Goal: Transaction & Acquisition: Purchase product/service

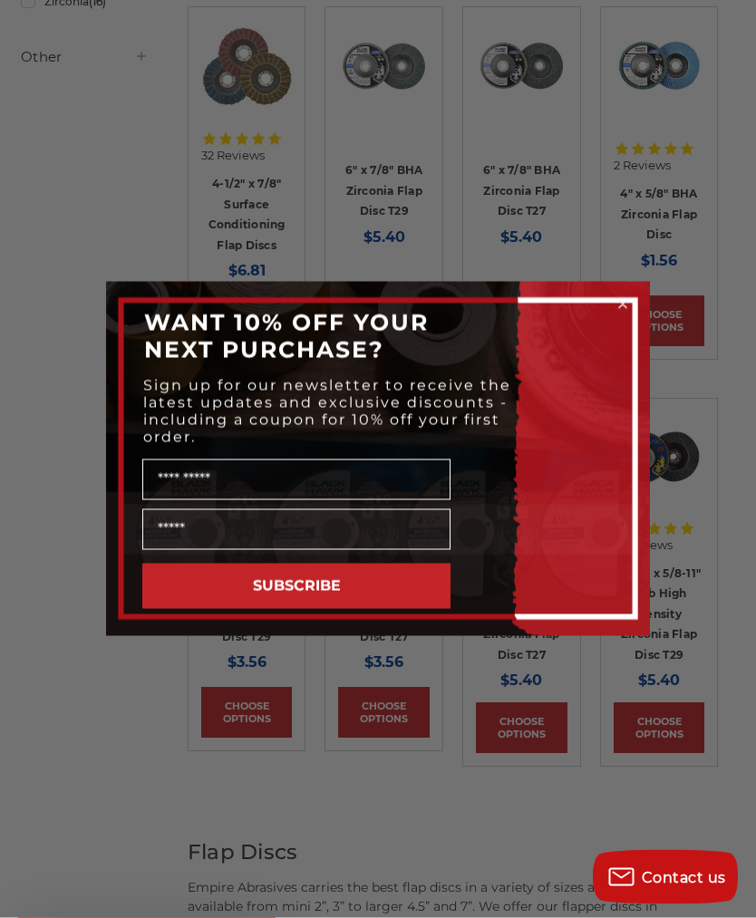
scroll to position [788, 0]
click at [621, 314] on circle "Close dialog" at bounding box center [623, 304] width 17 height 17
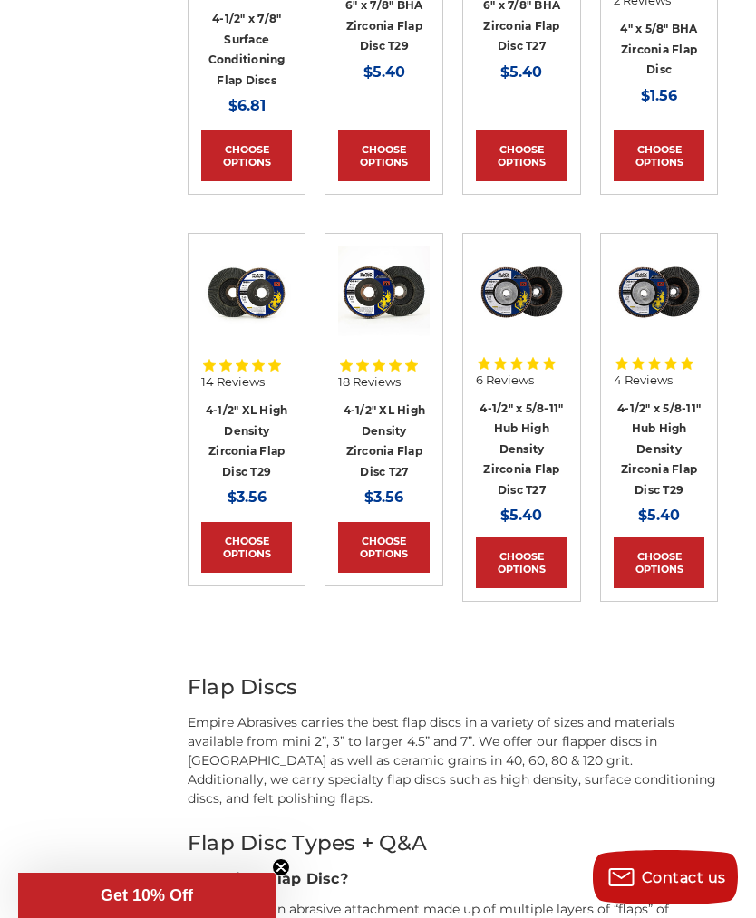
scroll to position [945, 0]
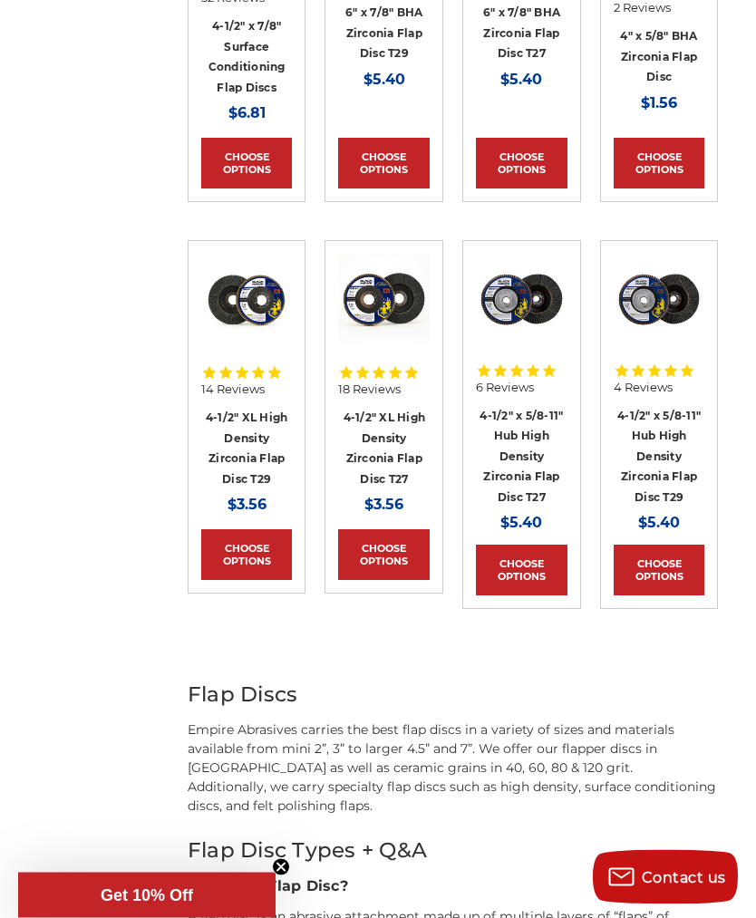
click at [397, 374] on icon at bounding box center [395, 374] width 13 height 12
click at [407, 306] on img at bounding box center [384, 300] width 92 height 92
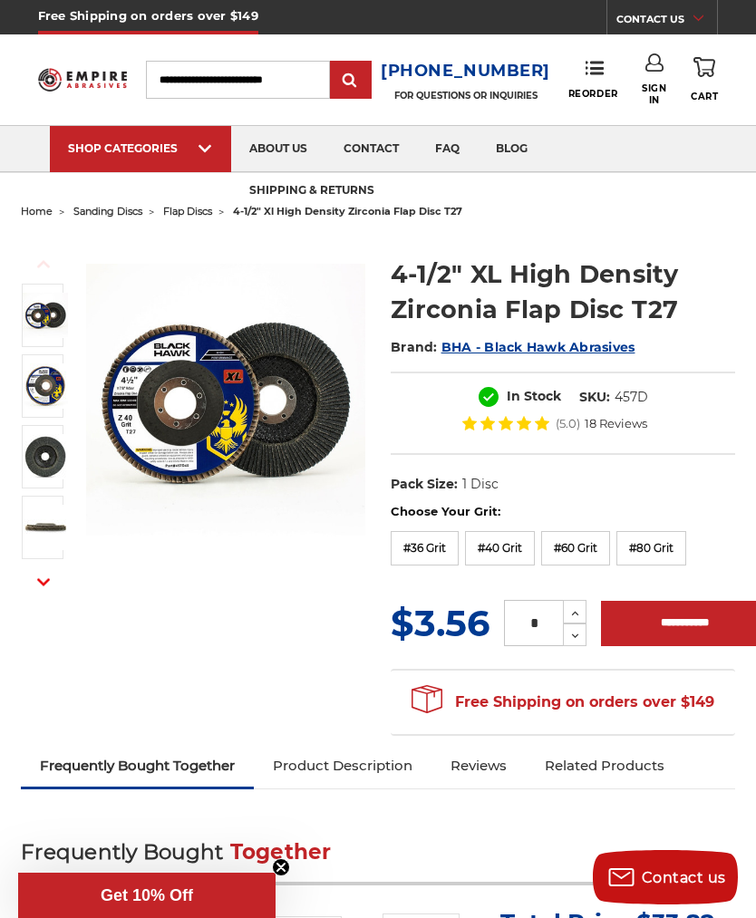
click at [53, 462] on img at bounding box center [45, 456] width 45 height 45
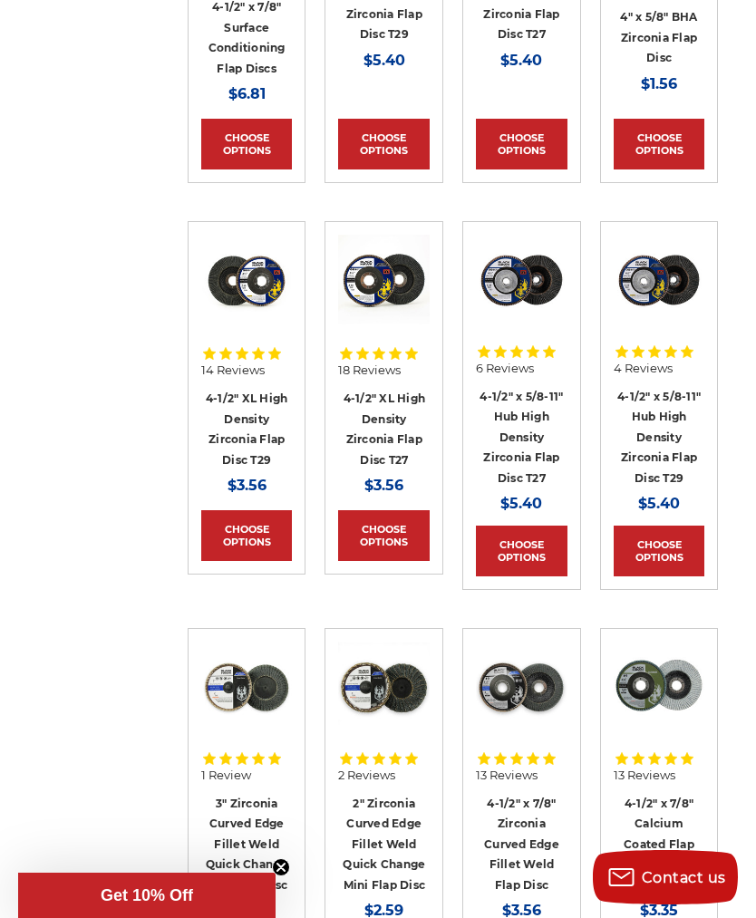
click at [528, 416] on link "4-1/2" x 5/8-11" Hub High Density Zirconia Flap Disc T27" at bounding box center [521, 437] width 83 height 95
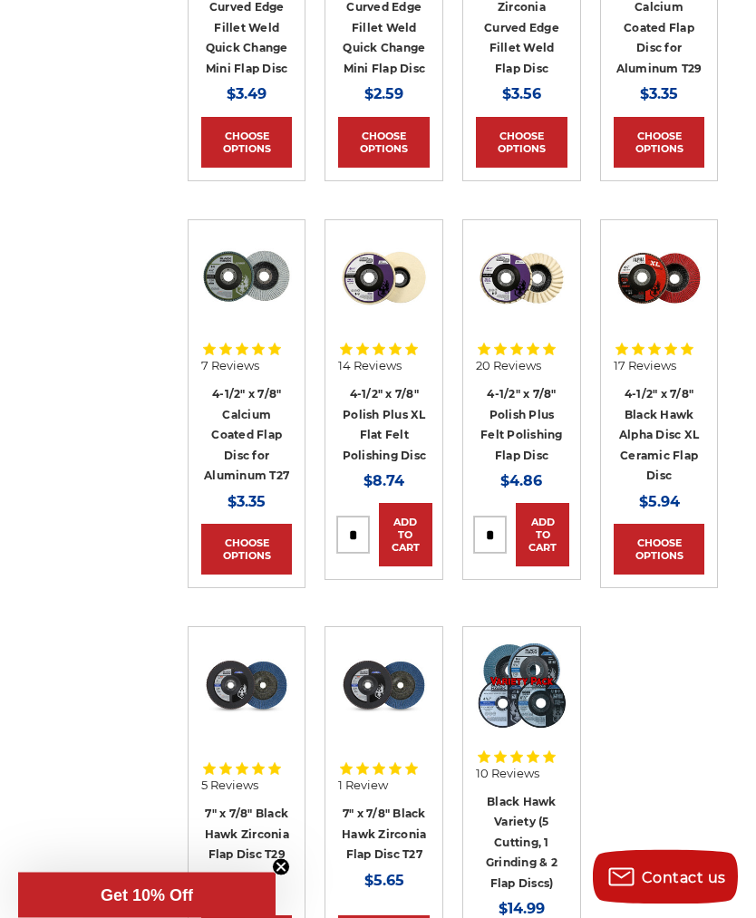
scroll to position [1781, 0]
click at [538, 393] on link "4-1/2" x 7/8" Polish Plus Felt Polishing Flap Disc" at bounding box center [521, 424] width 82 height 75
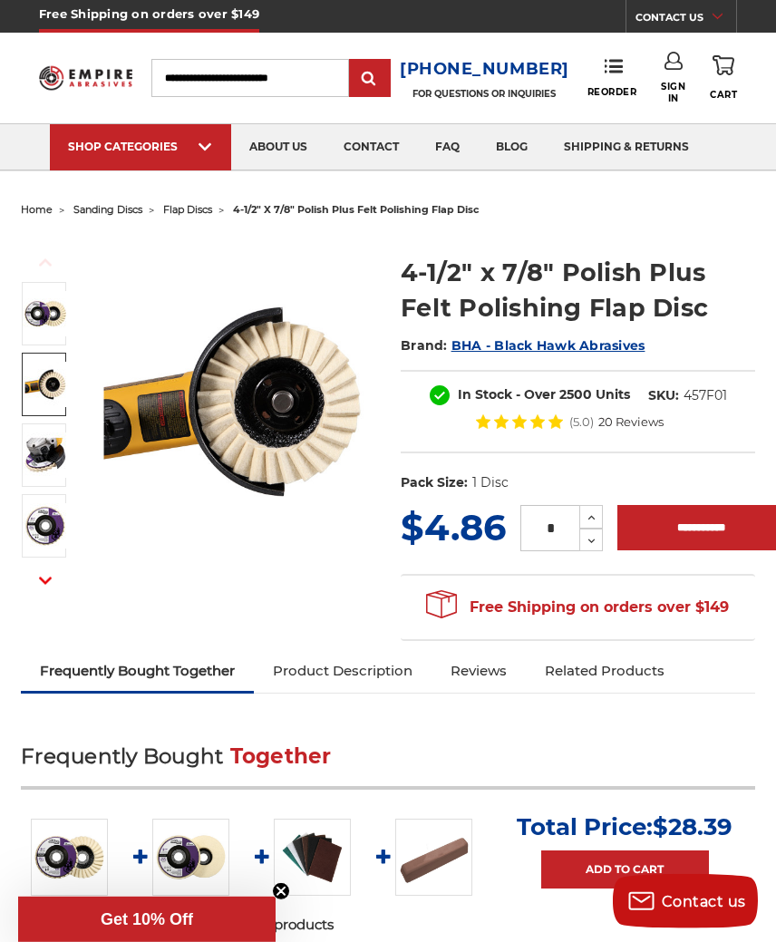
click at [61, 399] on img at bounding box center [45, 384] width 45 height 45
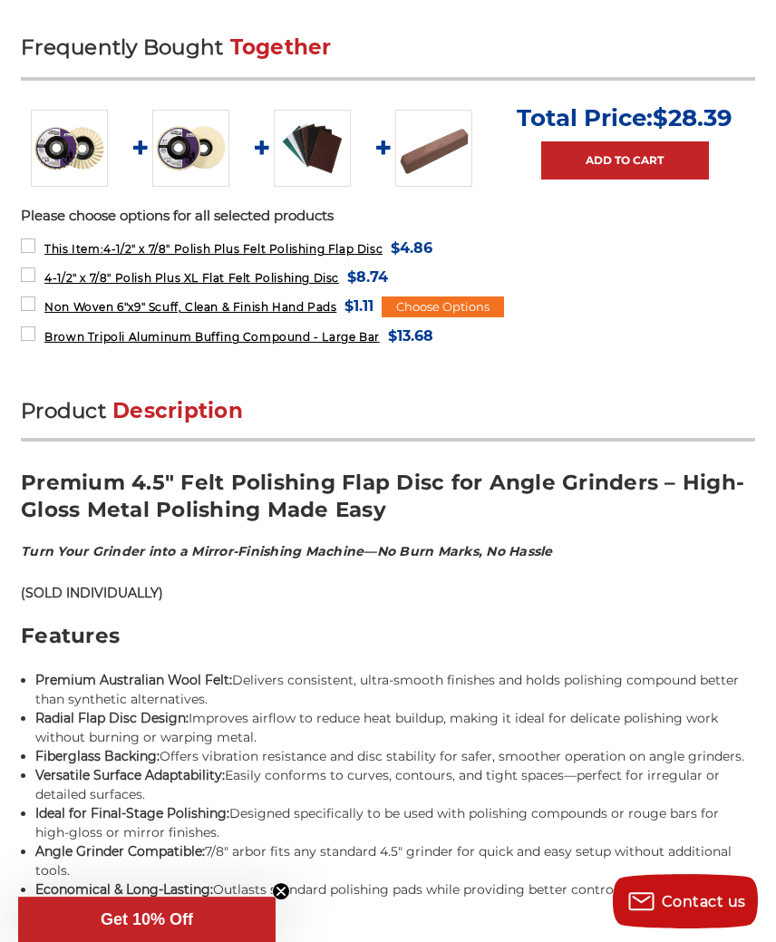
scroll to position [672, 0]
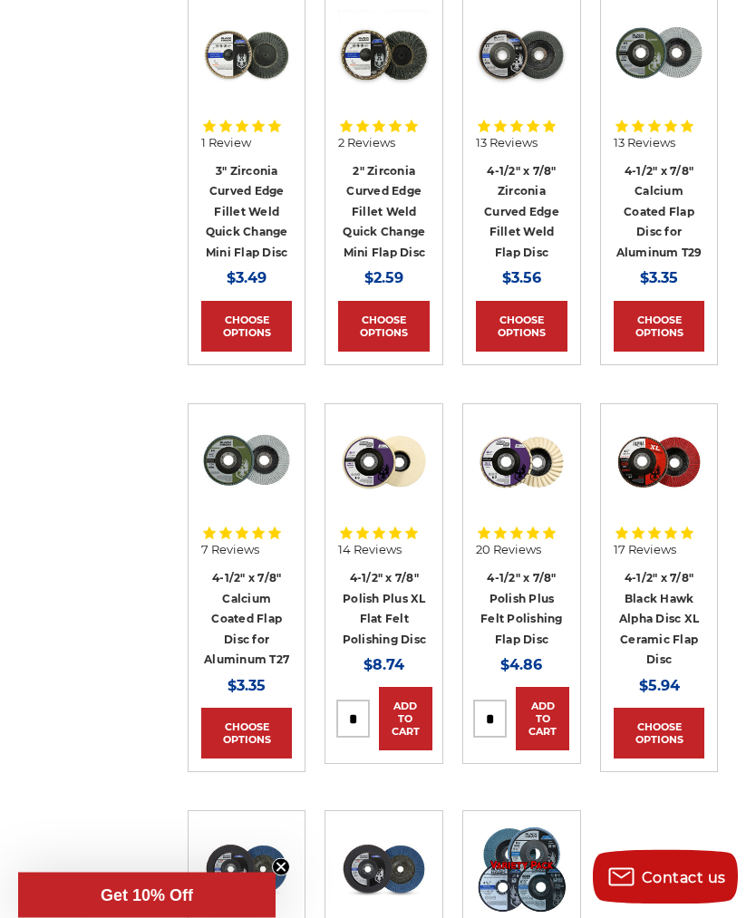
scroll to position [1601, 0]
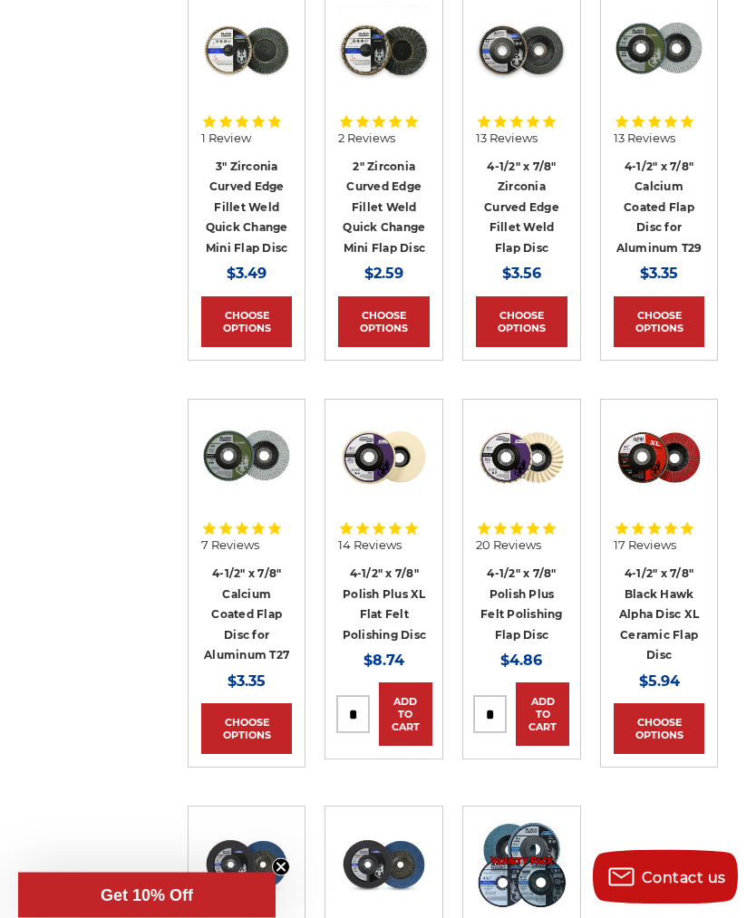
click at [687, 567] on link "4-1/2" x 7/8" Black Hawk Alpha Disc XL Ceramic Flap Disc" at bounding box center [659, 614] width 80 height 95
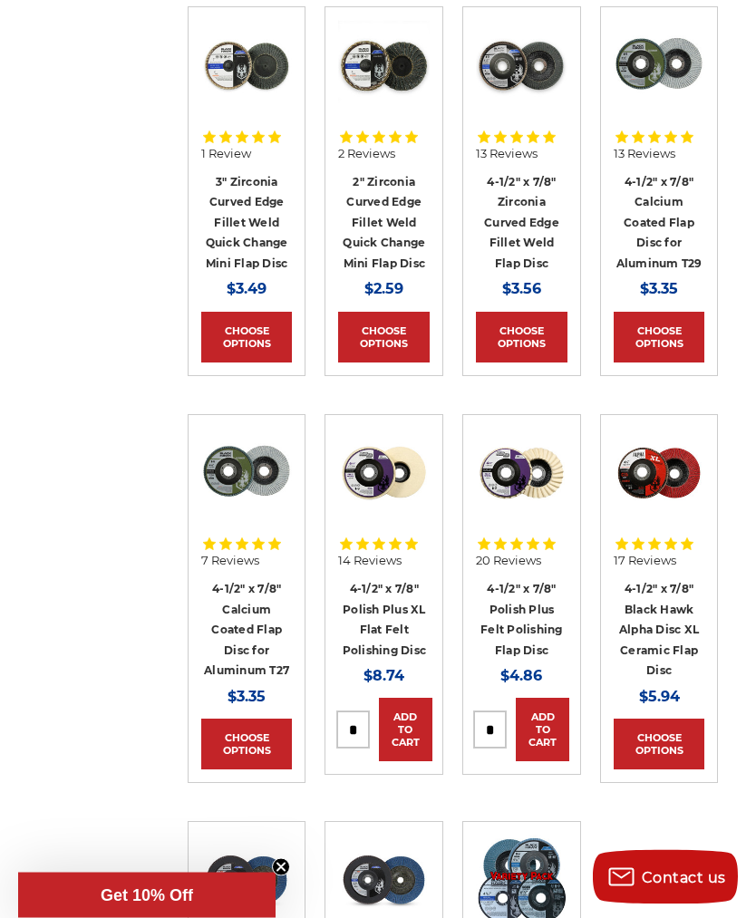
scroll to position [1586, 0]
click at [246, 616] on link "4-1/2" x 7/8" Calcium Coated Flap Disc for Aluminum T27" at bounding box center [246, 629] width 85 height 95
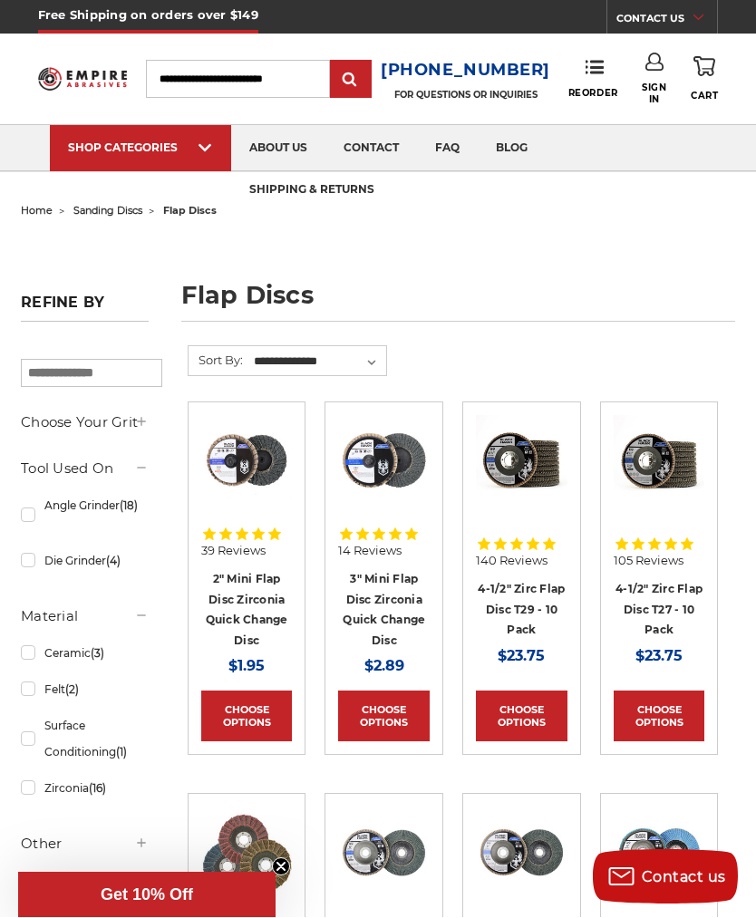
scroll to position [1, 0]
click at [421, 170] on img at bounding box center [409, 170] width 96 height 0
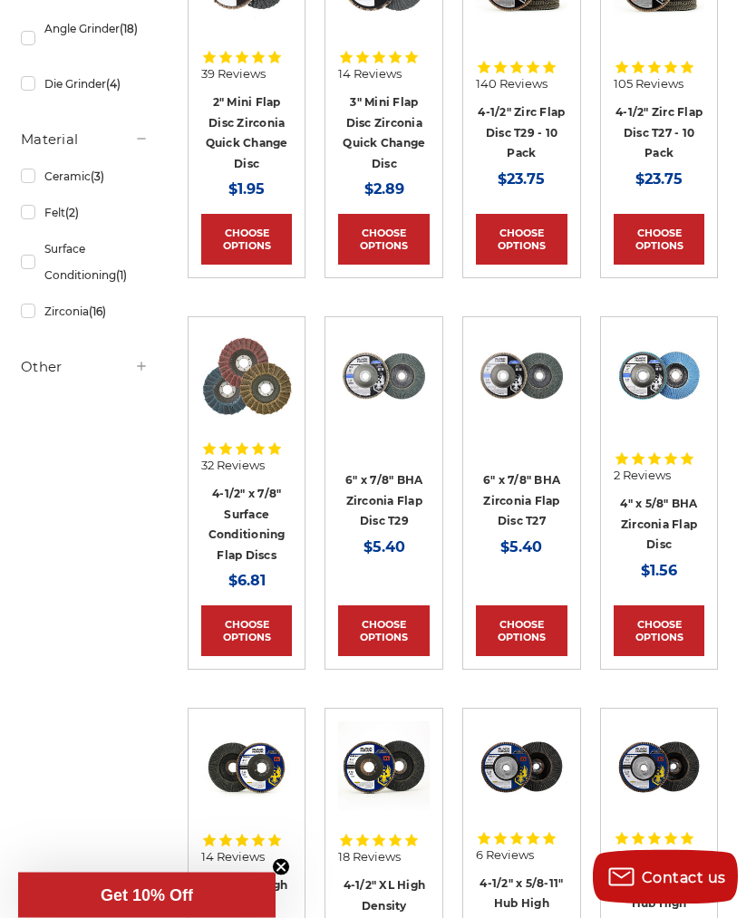
scroll to position [478, 0]
click at [256, 495] on link "4-1/2" x 7/8" Surface Conditioning Flap Discs" at bounding box center [247, 524] width 77 height 75
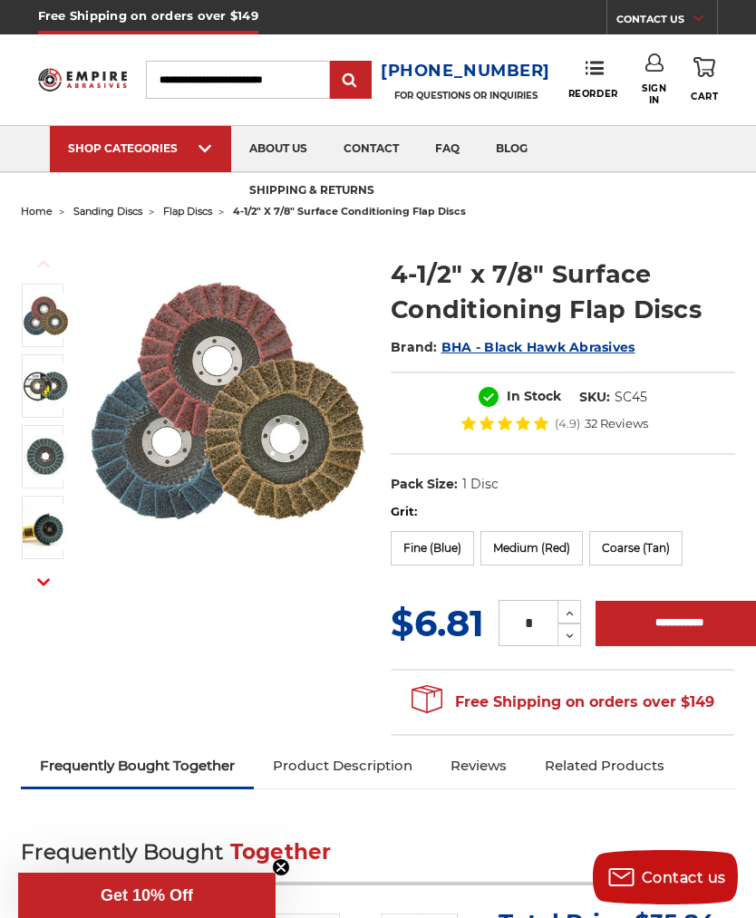
click at [444, 535] on label "Fine (Blue)" at bounding box center [432, 548] width 83 height 34
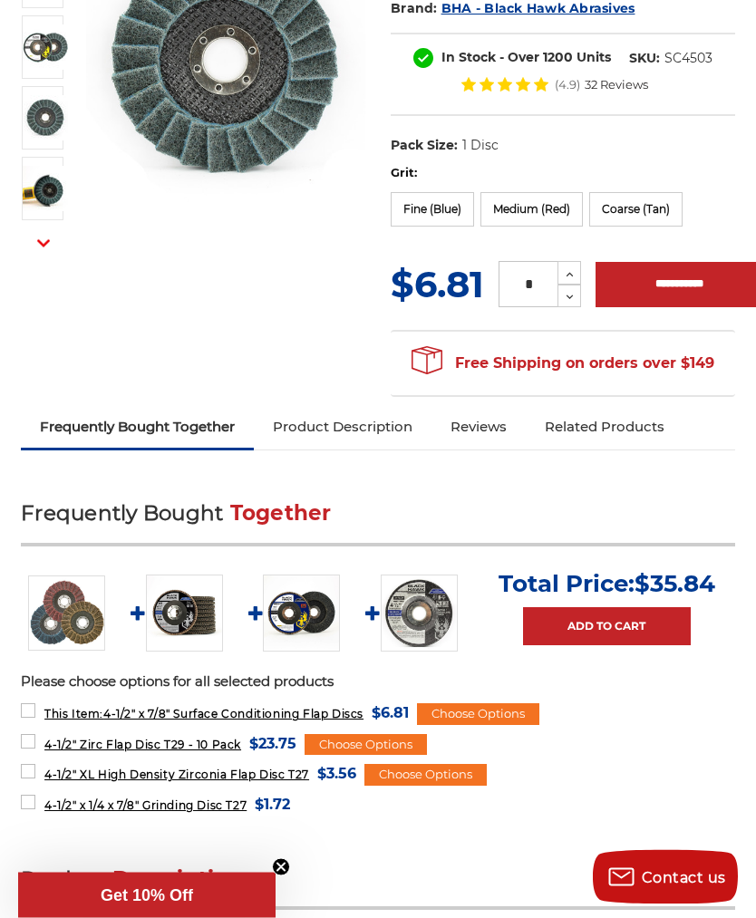
scroll to position [341, 0]
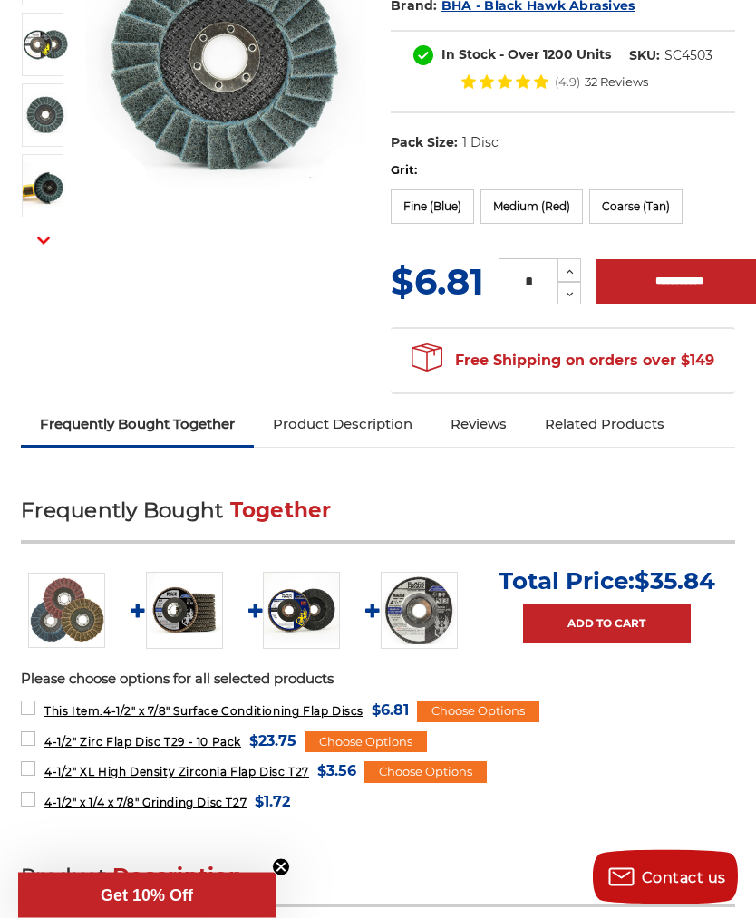
click at [392, 418] on link "Product Description" at bounding box center [343, 425] width 178 height 40
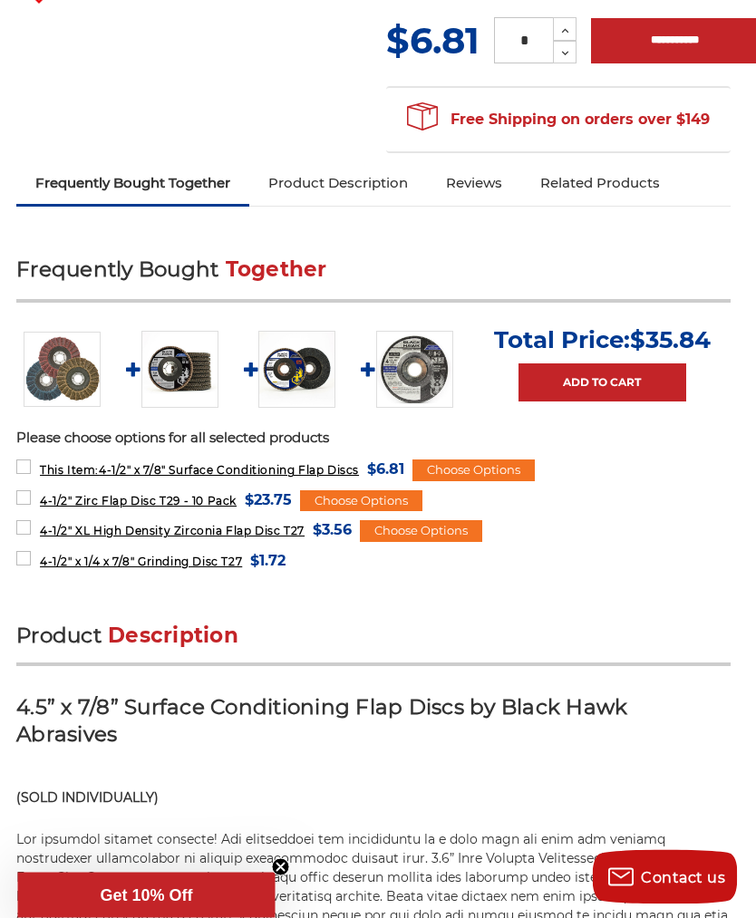
scroll to position [582, 8]
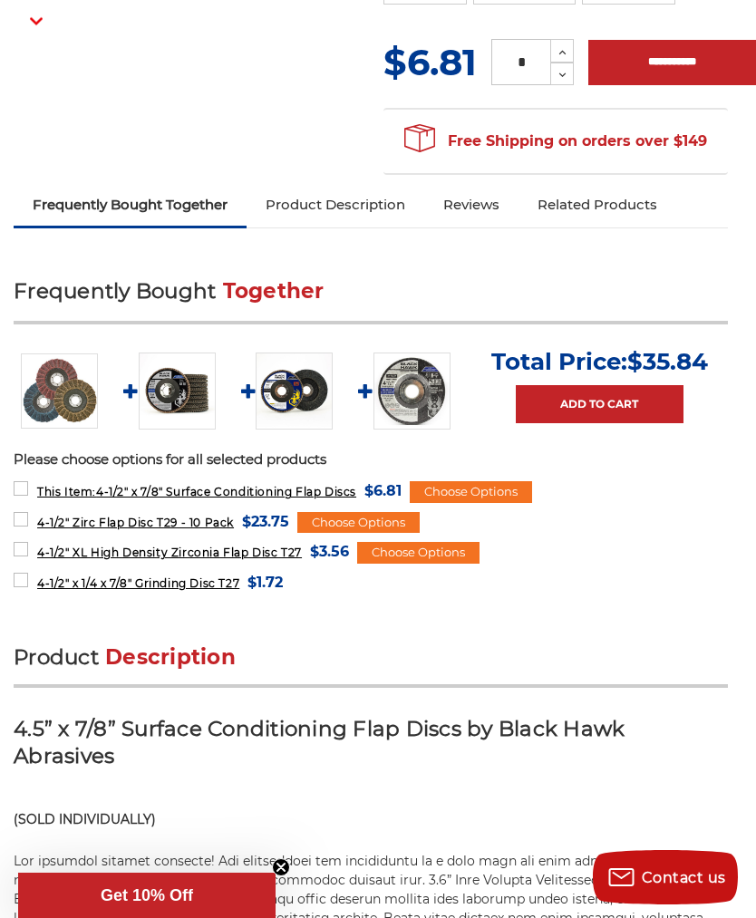
click at [595, 385] on link "Add to Cart" at bounding box center [600, 404] width 168 height 38
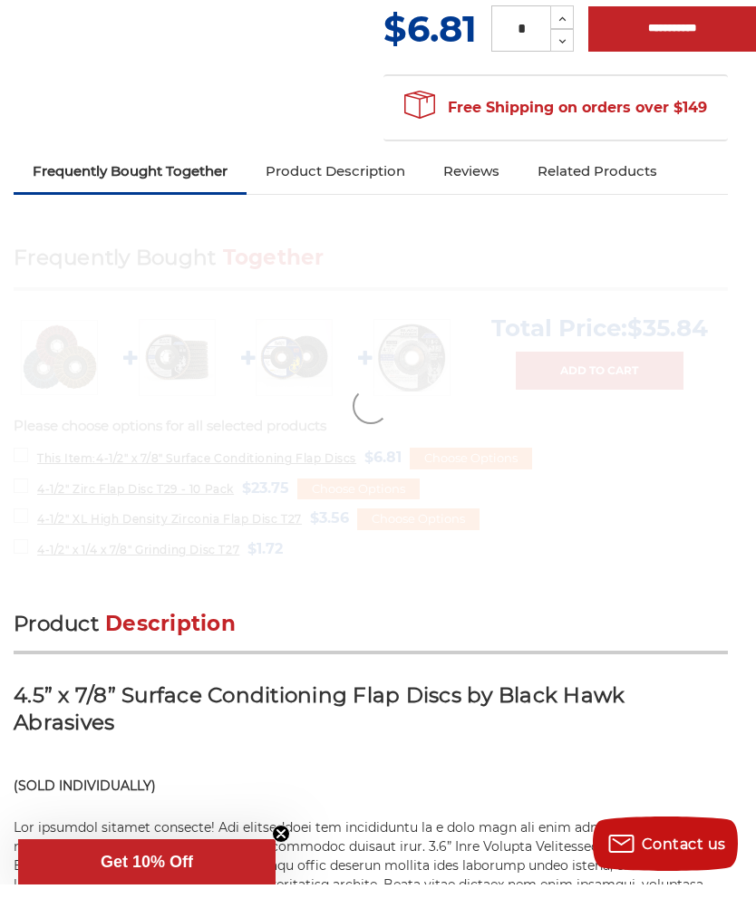
scroll to position [602, 8]
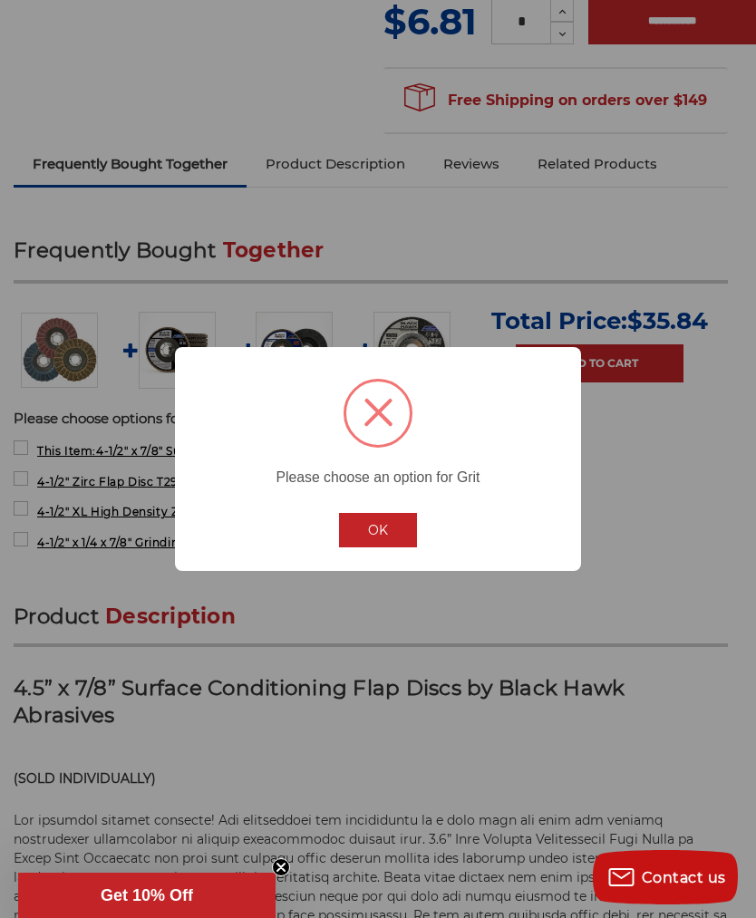
click at [393, 525] on button "OK" at bounding box center [378, 530] width 78 height 34
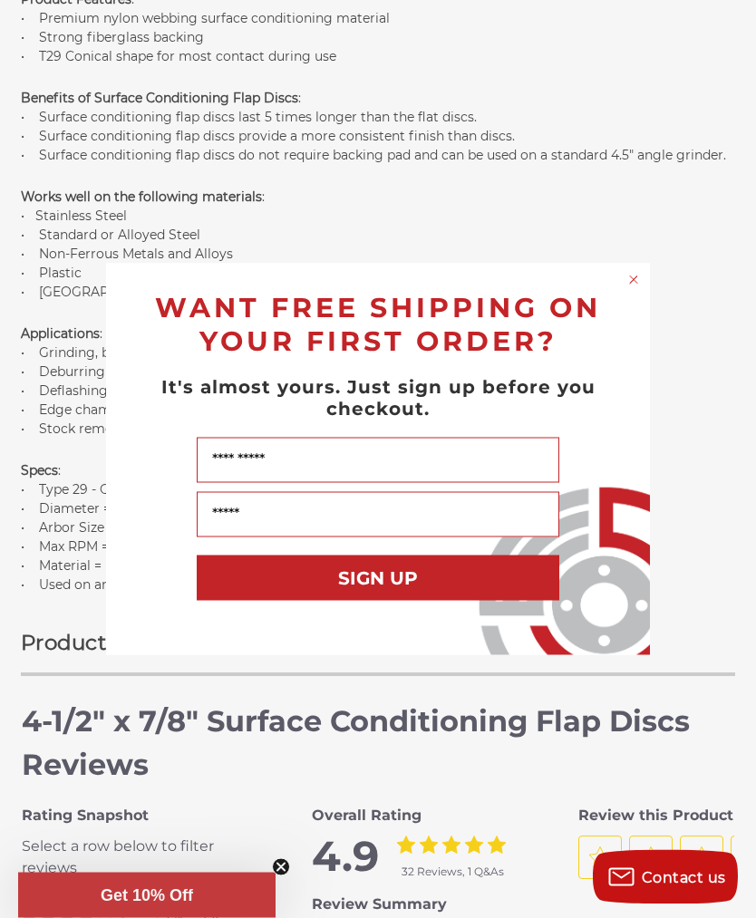
scroll to position [1841, 0]
click at [633, 288] on circle "Close dialog" at bounding box center [634, 279] width 17 height 17
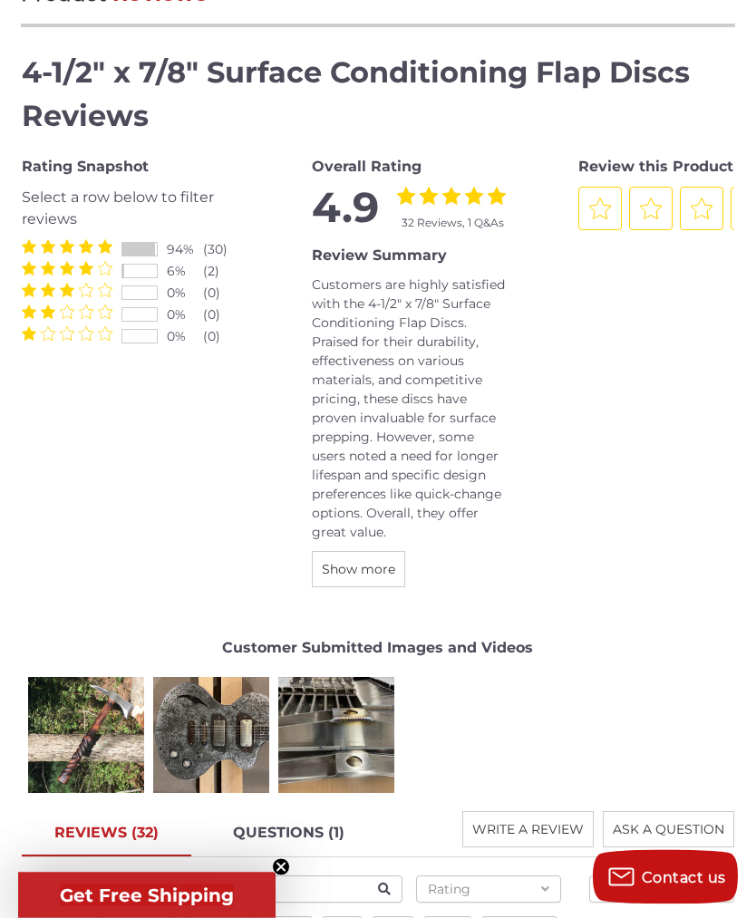
scroll to position [3186, 0]
